Goal: Information Seeking & Learning: Find specific fact

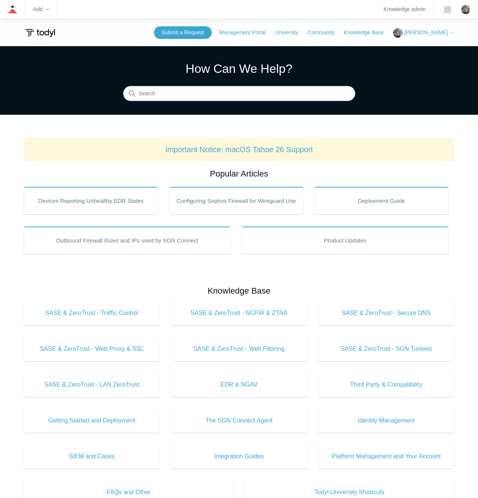
click at [239, 94] on input "Search" at bounding box center [239, 93] width 232 height 15
type input "sgn error codes"
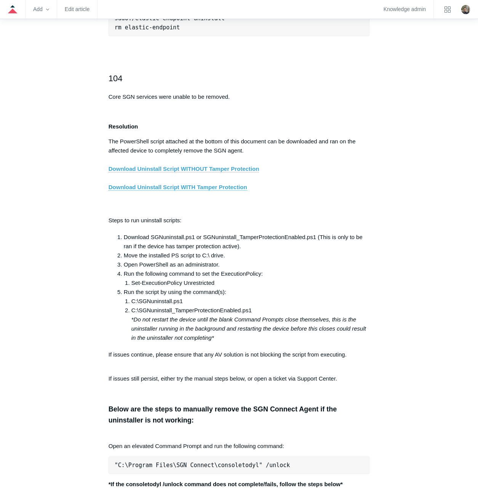
scroll to position [1238, 0]
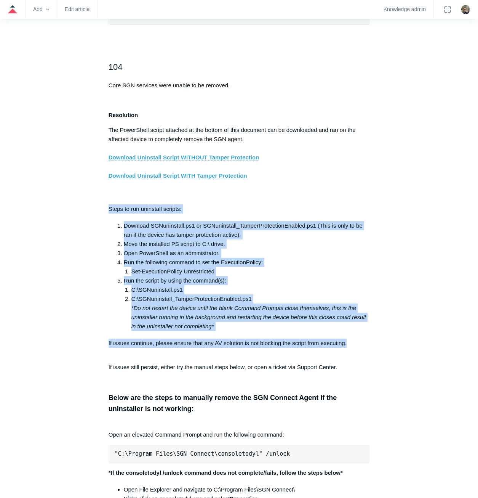
drag, startPoint x: 357, startPoint y: 349, endPoint x: 107, endPoint y: 214, distance: 283.8
click at [107, 214] on article "SGN Connect Error Codes Follow Not yet followed by anyone The following list de…" at bounding box center [239, 494] width 284 height 3289
copy div "Steps to run uninstall scripts: Download SGNuninstall.ps1 or SGNuninstall_Tampe…"
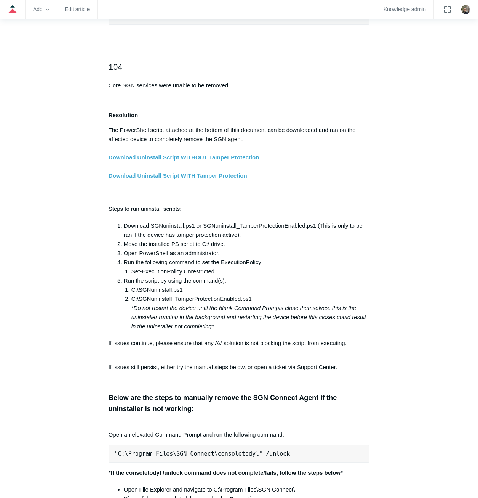
click at [408, 204] on div "Articles in this section Installation Procedure for macOS 15 (Sequoia) Check to…" at bounding box center [239, 494] width 431 height 3289
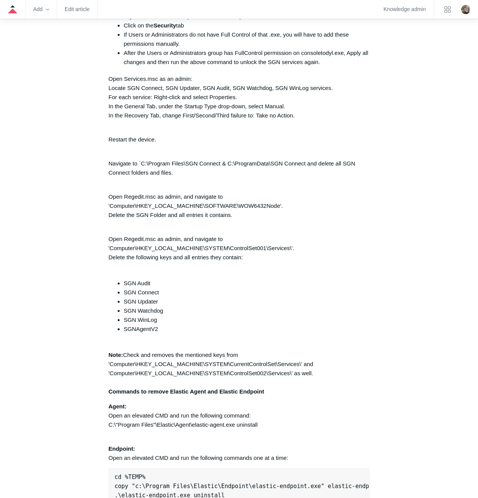
scroll to position [1733, 0]
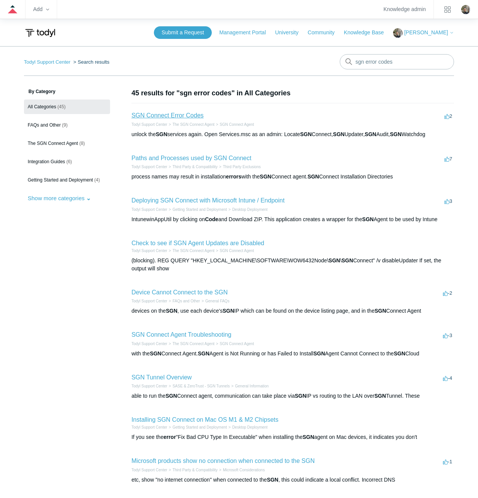
click at [181, 116] on link "SGN Connect Error Codes" at bounding box center [167, 115] width 72 height 6
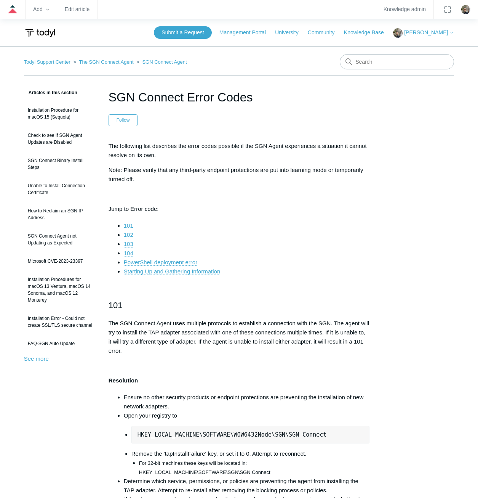
click at [130, 252] on link "104" at bounding box center [129, 253] width 10 height 7
